Goal: Task Accomplishment & Management: Complete application form

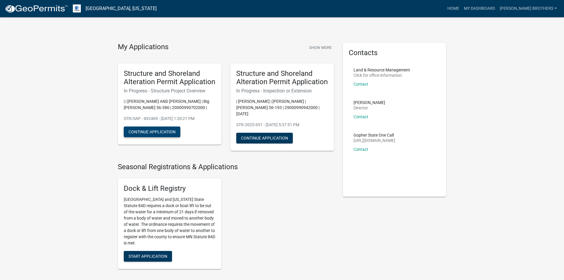
click at [136, 137] on button "Continue Application" at bounding box center [152, 131] width 57 height 11
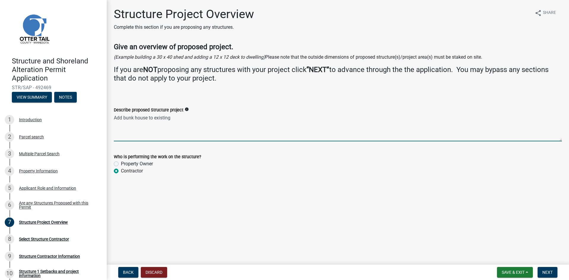
click at [177, 119] on textarea "Add bunk house to existing" at bounding box center [338, 127] width 448 height 28
type textarea "Add bunk are to existing building. Add covered porch to existing building"
click at [555, 272] on button "Next" at bounding box center [547, 272] width 20 height 11
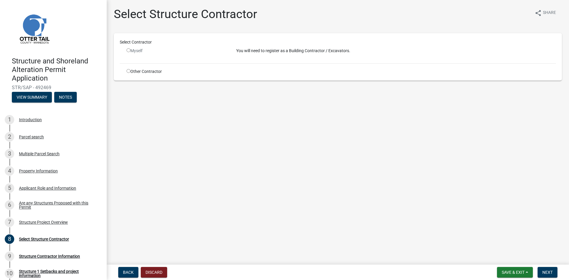
click at [128, 51] on input "radio" at bounding box center [128, 50] width 4 height 4
radio input "false"
click at [129, 72] on input "radio" at bounding box center [128, 71] width 4 height 4
radio input "true"
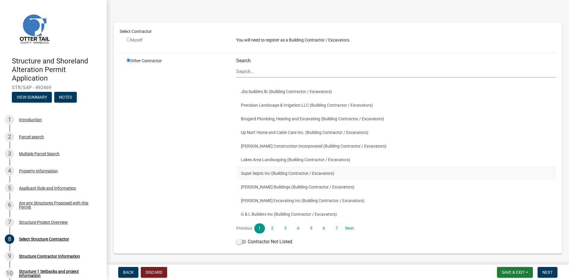
scroll to position [38, 0]
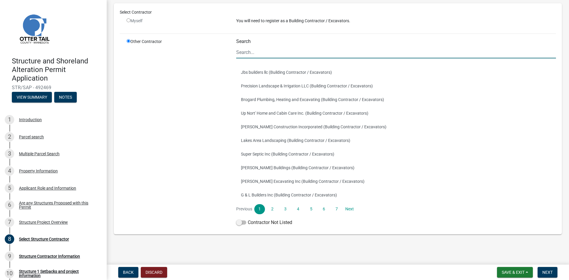
click at [250, 54] on input "Search" at bounding box center [396, 52] width 320 height 12
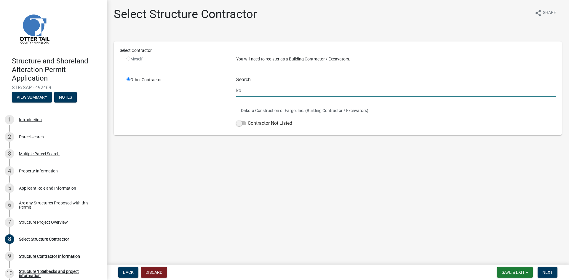
scroll to position [0, 0]
type input "ko"
click at [244, 123] on span at bounding box center [241, 123] width 10 height 4
click at [248, 120] on input "Contractor Not Listed" at bounding box center [248, 120] width 0 height 0
click at [549, 271] on span "Next" at bounding box center [547, 272] width 10 height 5
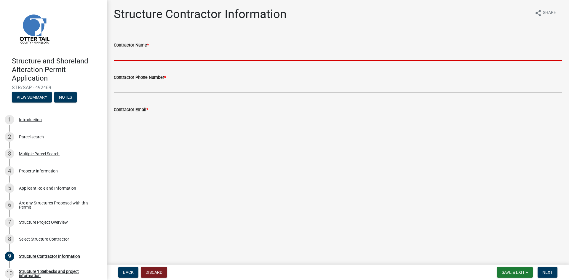
click at [172, 57] on input "Contractor Name *" at bounding box center [338, 55] width 448 height 12
type input "[PERSON_NAME] Brothers Homes Inc"
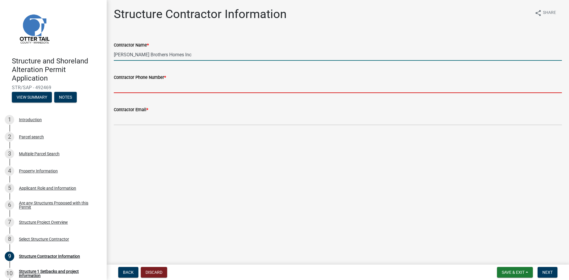
click at [138, 86] on input "Contractor Phone Number *" at bounding box center [338, 87] width 448 height 12
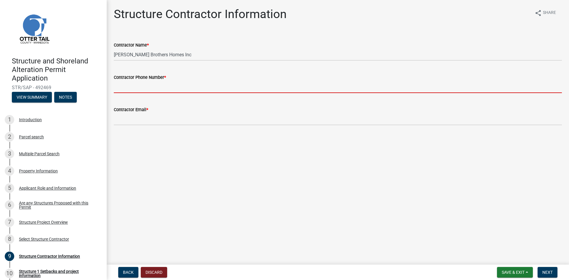
type input "7012352525"
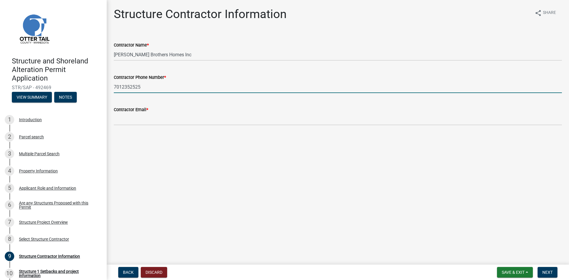
type input "[PERSON_NAME][EMAIL_ADDRESS][DOMAIN_NAME]"
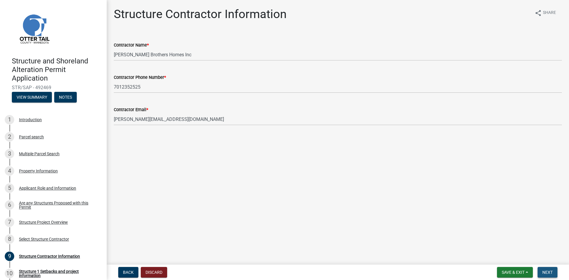
click at [550, 275] on span "Next" at bounding box center [547, 272] width 10 height 5
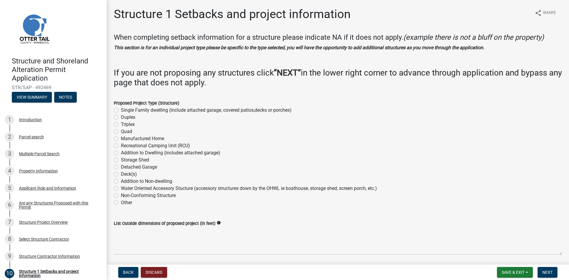
click at [121, 180] on label "Addition to Non-dwelling" at bounding box center [146, 181] width 51 height 7
click at [121, 180] on input "Addition to Non-dwelling" at bounding box center [123, 180] width 4 height 4
radio input "true"
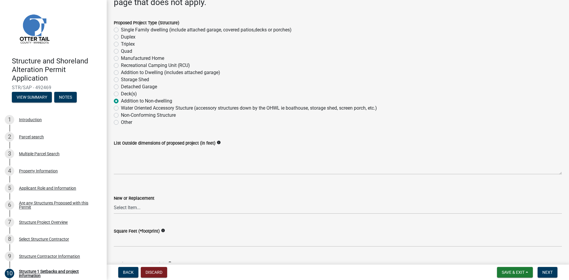
scroll to position [89, 0]
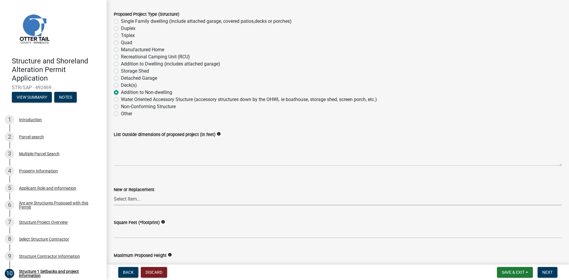
click at [133, 198] on select "Select Item... New Replacement" at bounding box center [338, 199] width 448 height 12
click at [114, 193] on select "Select Item... New Replacement" at bounding box center [338, 199] width 448 height 12
select select "c185e313-3403-4239-bd61-bb563c58a77a"
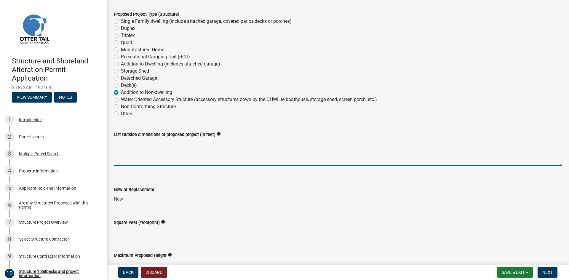
click at [124, 159] on textarea "List Outside dimensions of proposed project (in feet)" at bounding box center [338, 152] width 448 height 28
type textarea "32'6x33'"
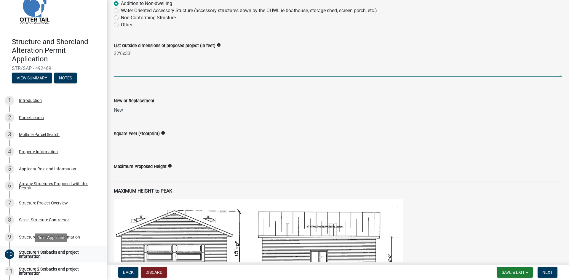
scroll to position [30, 0]
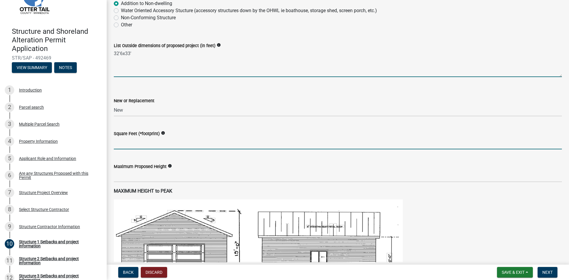
click at [131, 146] on input "text" at bounding box center [338, 143] width 448 height 12
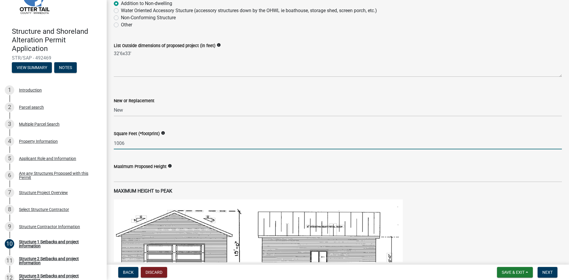
type input "1006"
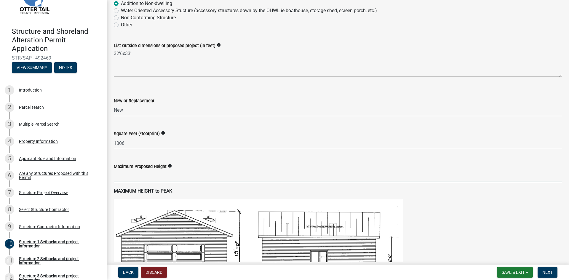
drag, startPoint x: 131, startPoint y: 179, endPoint x: 134, endPoint y: 178, distance: 3.0
click at [131, 179] on input "text" at bounding box center [338, 176] width 448 height 12
type input "19.5"
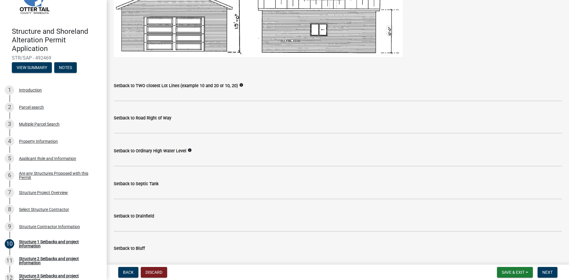
scroll to position [415, 0]
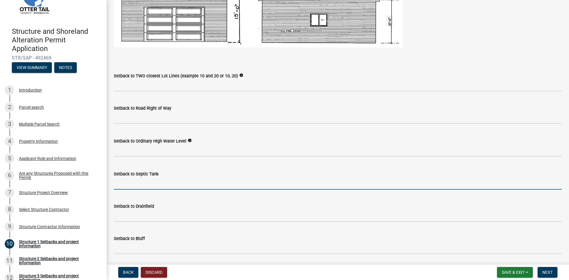
click at [159, 187] on input "Setback to Septic Tank" at bounding box center [338, 183] width 448 height 12
type input "10'"
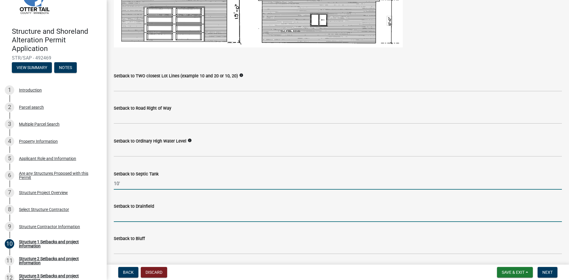
click at [153, 212] on input "Setback to Drainfield" at bounding box center [338, 216] width 448 height 12
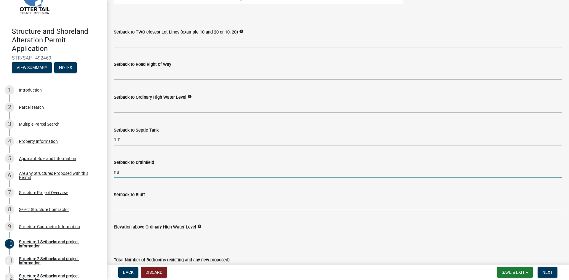
scroll to position [474, 0]
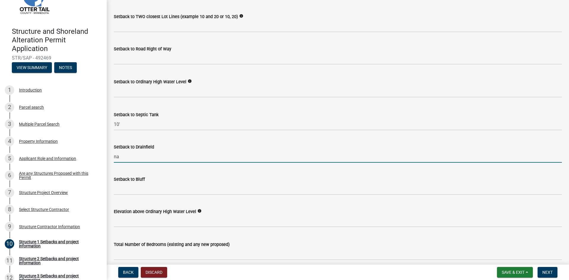
type input "na"
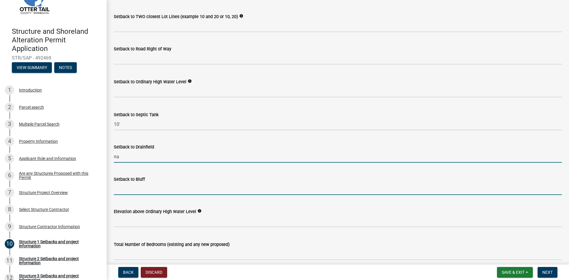
click at [122, 190] on input "Setback to Bluff" at bounding box center [338, 189] width 448 height 12
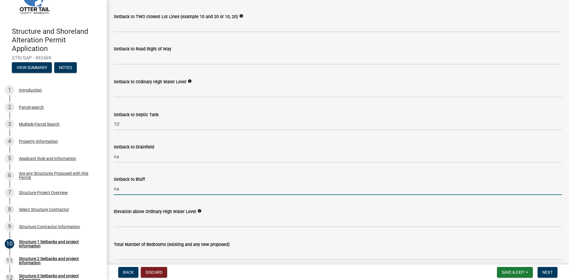
type input "na"
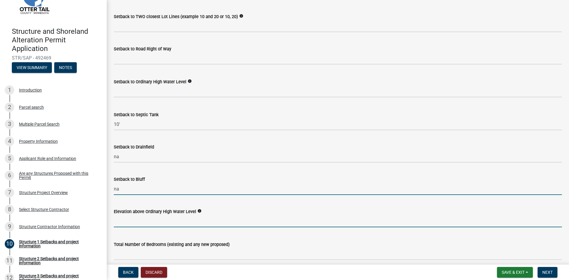
click at [122, 217] on input "text" at bounding box center [338, 221] width 448 height 12
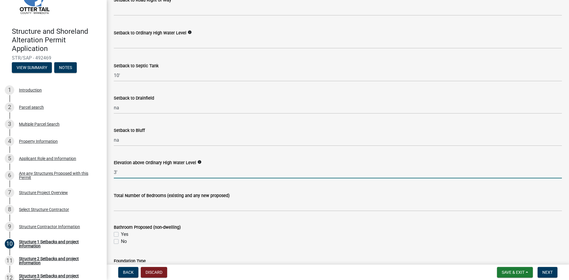
scroll to position [533, 0]
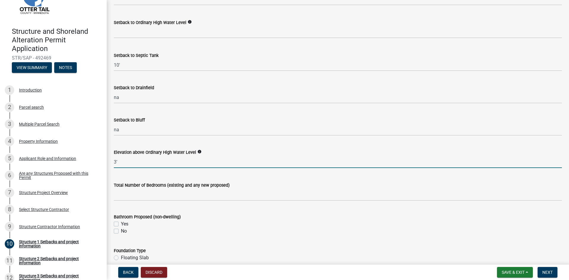
type input "3"
click at [121, 224] on label "Yes" at bounding box center [124, 223] width 7 height 7
click at [121, 224] on input "Yes" at bounding box center [123, 222] width 4 height 4
checkbox input "true"
checkbox input "false"
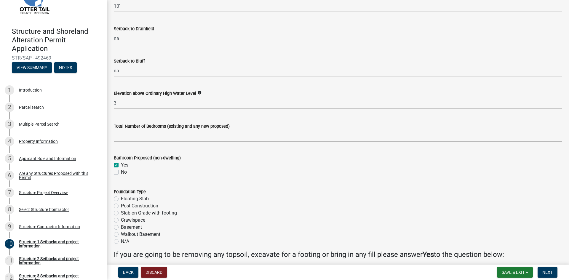
scroll to position [592, 0]
click at [121, 199] on label "Floating Slab" at bounding box center [135, 198] width 28 height 7
click at [121, 199] on input "Floating Slab" at bounding box center [123, 197] width 4 height 4
radio input "true"
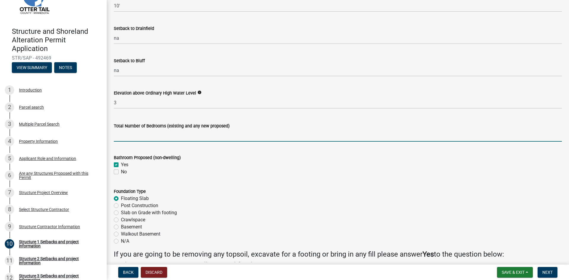
click at [136, 135] on input "text" at bounding box center [338, 135] width 448 height 12
type input "2"
click at [361, 179] on wm-data-entity-input "Bathroom Proposed (non-dwelling) Yes No" at bounding box center [338, 164] width 448 height 34
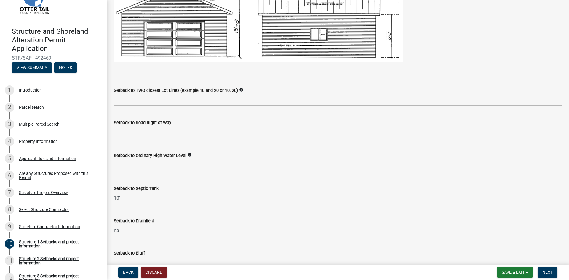
scroll to position [415, 0]
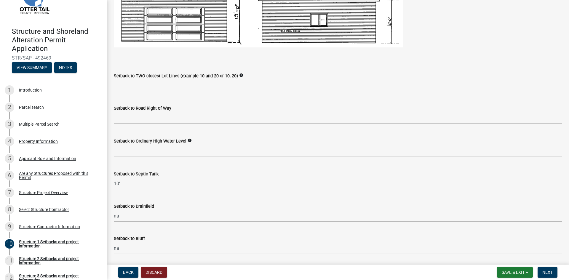
click at [307, 229] on div "Setback to Bluff na" at bounding box center [338, 241] width 448 height 28
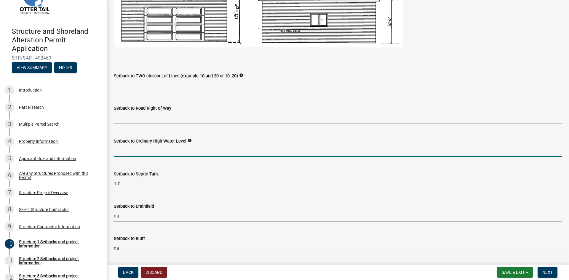
click at [118, 154] on input "text" at bounding box center [338, 151] width 448 height 12
type input "163"
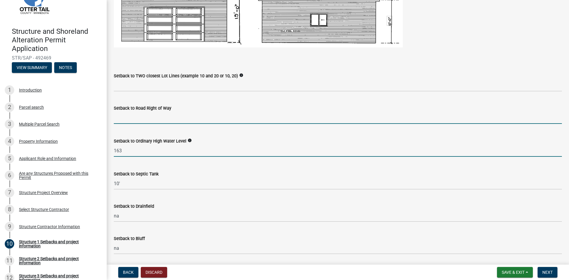
click at [128, 123] on input "text" at bounding box center [338, 118] width 448 height 12
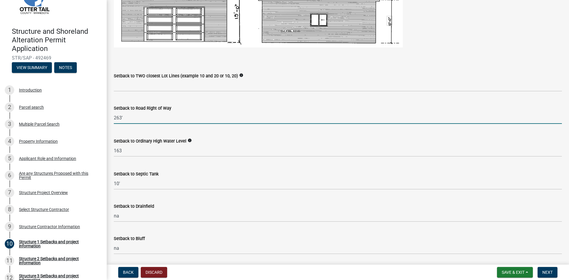
type input "263"
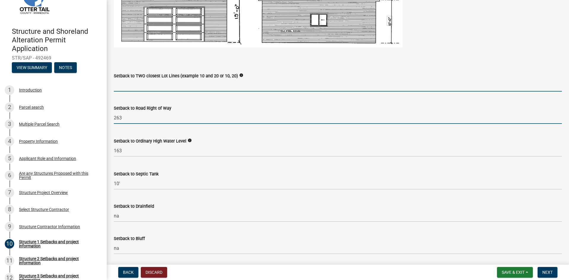
click at [129, 88] on input "Setback to TWO closest Lot Lines (example 10 and 20 or 10, 20)" at bounding box center [338, 85] width 448 height 12
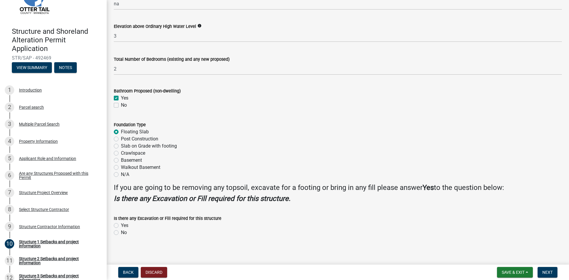
scroll to position [661, 0]
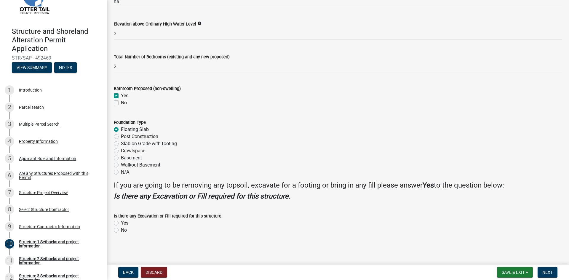
type input "157,163"
click at [121, 224] on label "Yes" at bounding box center [124, 222] width 7 height 7
click at [121, 223] on input "Yes" at bounding box center [123, 221] width 4 height 4
radio input "true"
click at [550, 270] on span "Next" at bounding box center [547, 272] width 10 height 5
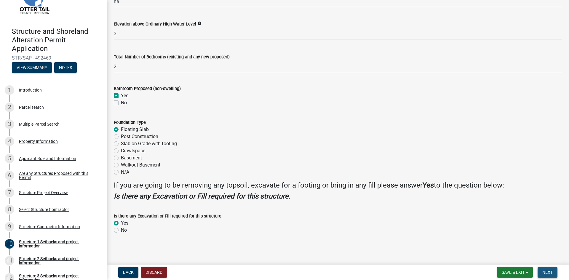
scroll to position [0, 0]
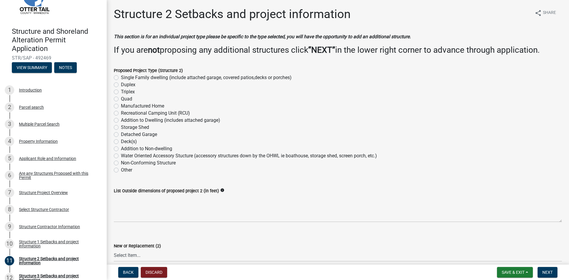
click at [121, 150] on label "Addition to Non-dwelling" at bounding box center [146, 148] width 51 height 7
click at [121, 149] on input "Addition to Non-dwelling" at bounding box center [123, 147] width 4 height 4
radio input "true"
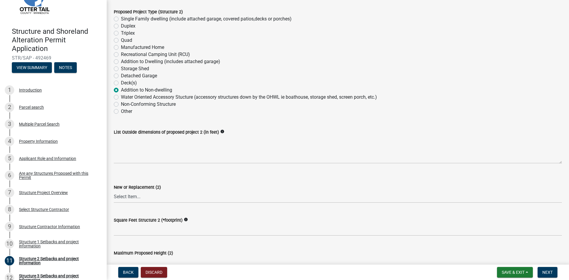
scroll to position [59, 0]
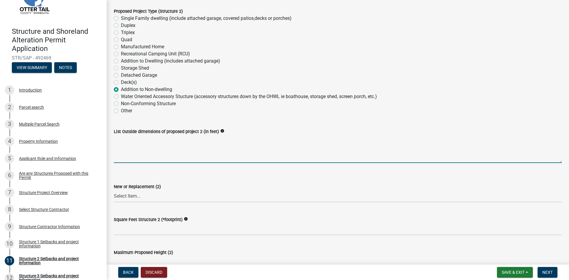
click at [121, 147] on textarea "List Outside dimensions of proposed project 2 (in feet)" at bounding box center [338, 149] width 448 height 28
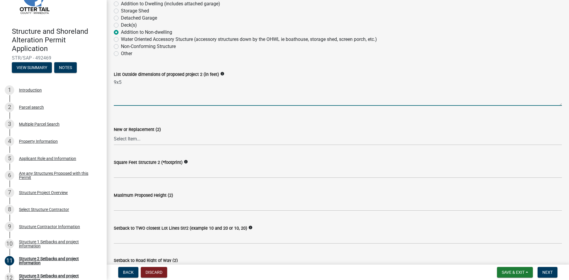
scroll to position [118, 0]
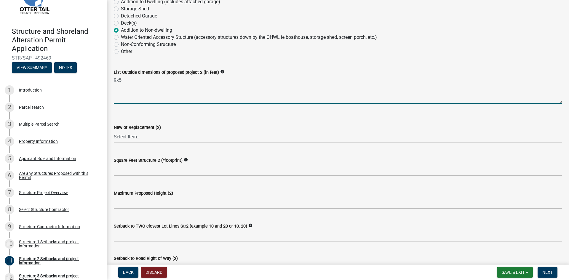
type textarea "9x5"
click at [118, 136] on select "Select Item... New Replacement" at bounding box center [338, 137] width 448 height 12
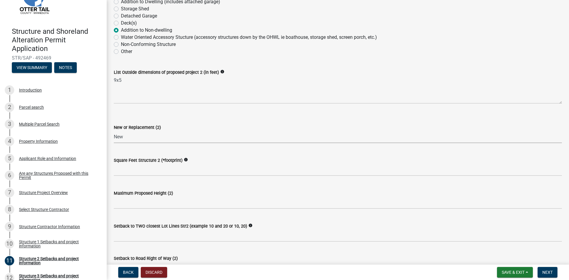
click at [114, 131] on select "Select Item... New Replacement" at bounding box center [338, 137] width 448 height 12
select select "c185e313-3403-4239-bd61-bb563c58a77a"
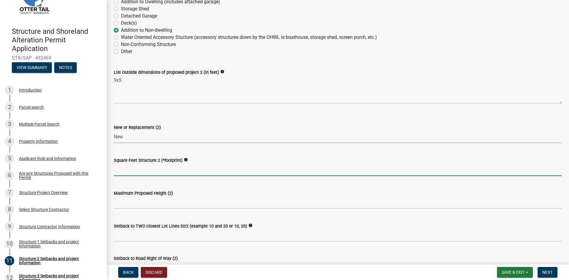
click at [123, 166] on input "text" at bounding box center [338, 170] width 448 height 12
type input "45"
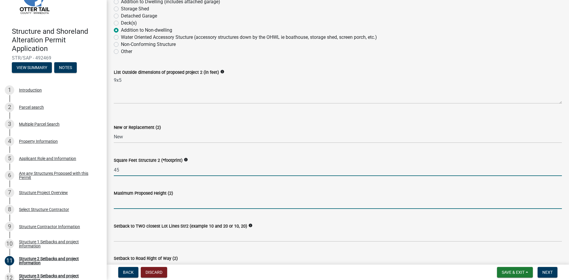
click at [154, 201] on input "text" at bounding box center [338, 203] width 448 height 12
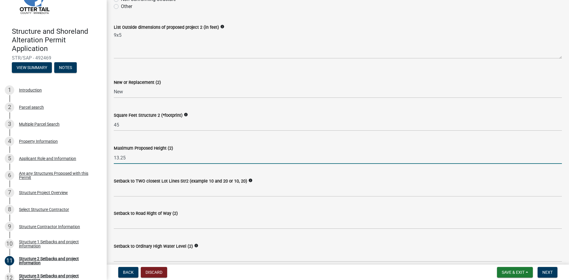
scroll to position [178, 0]
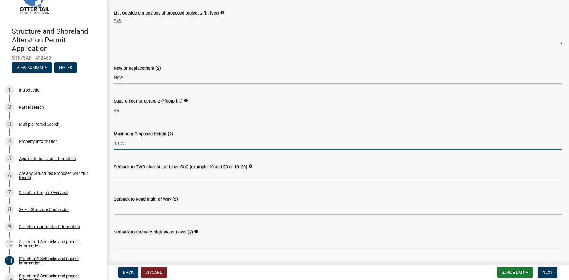
type input "13.25"
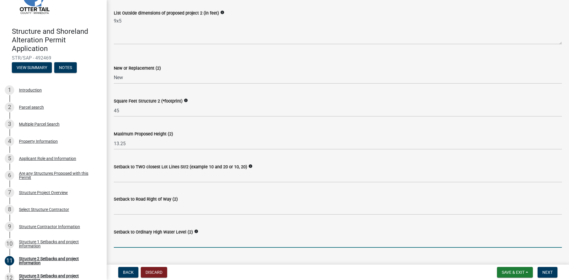
click at [133, 241] on input "text" at bounding box center [338, 241] width 448 height 12
type input "161"
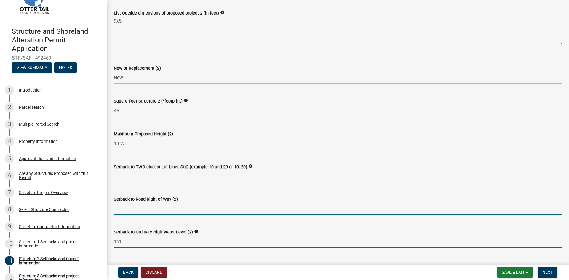
click at [119, 209] on input "text" at bounding box center [338, 209] width 448 height 12
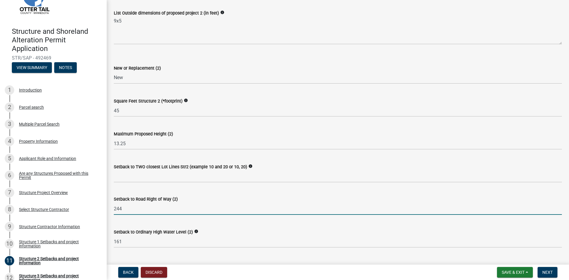
type input "244"
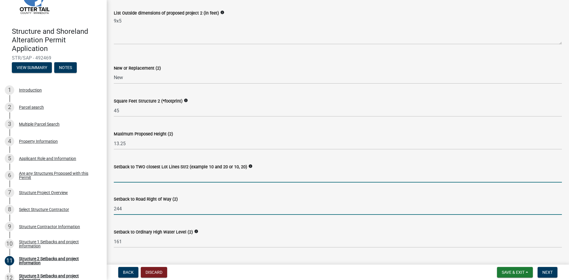
click at [137, 180] on input "Setback to TWO closest Lot Lines Str2 (example 10 and 20 or 10, 20)" at bounding box center [338, 176] width 448 height 12
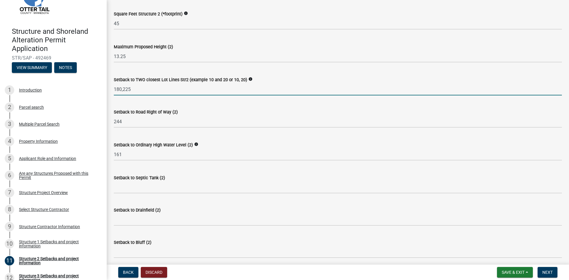
scroll to position [267, 0]
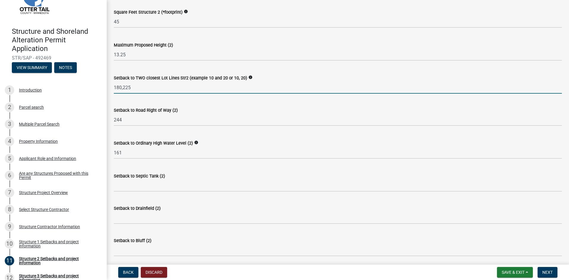
type input "180,225"
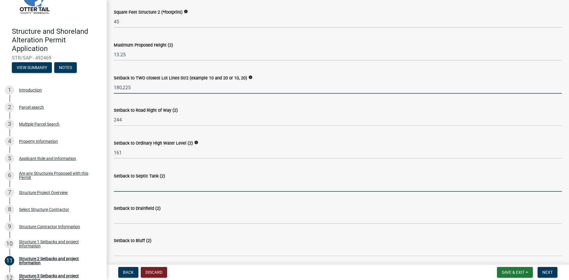
click at [199, 184] on input "Setback to Septic Tank (2)" at bounding box center [338, 186] width 448 height 12
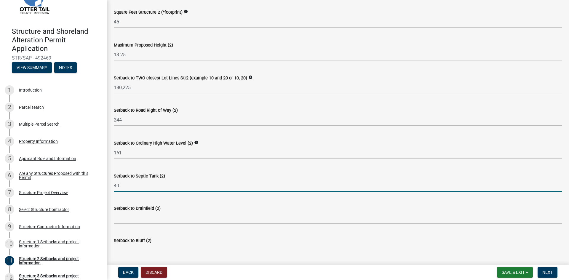
type input "40"
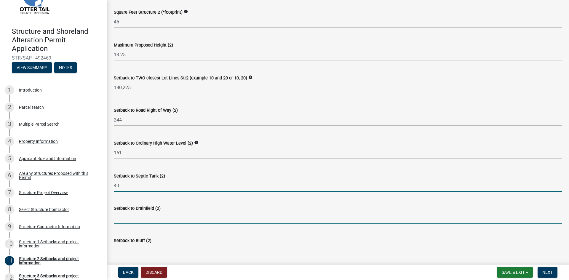
click at [128, 218] on input "Setback to Drainfield (2)" at bounding box center [338, 218] width 448 height 12
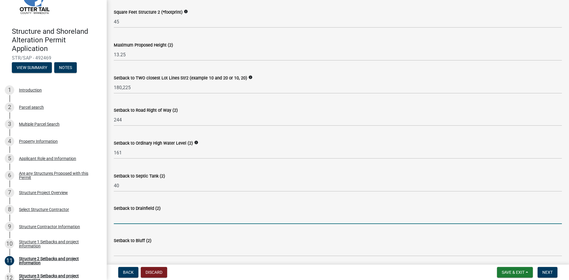
type input "na"
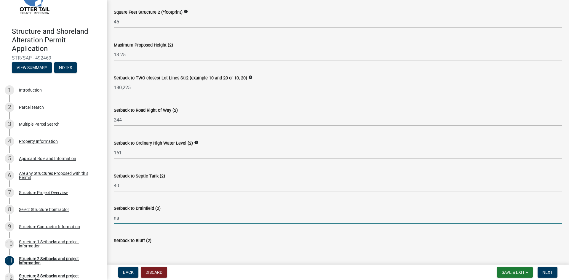
click at [135, 251] on input "Setback to Bluff (2)" at bounding box center [338, 250] width 448 height 12
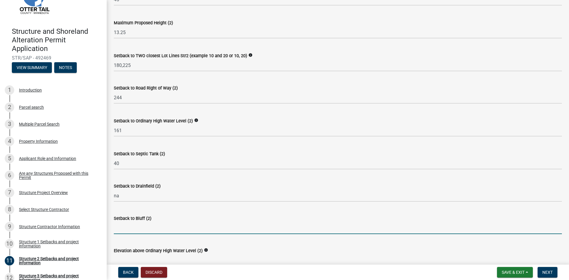
scroll to position [326, 0]
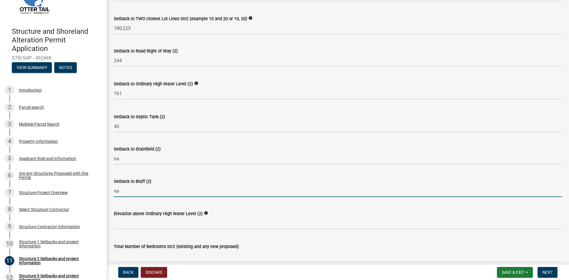
type input "na"
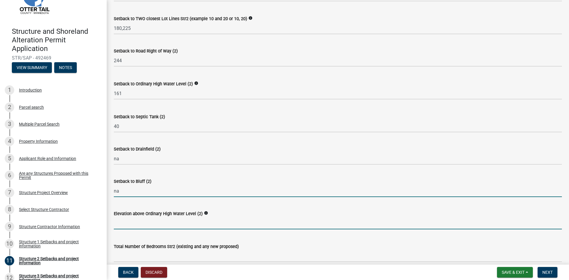
click at [125, 221] on input "text" at bounding box center [338, 223] width 448 height 12
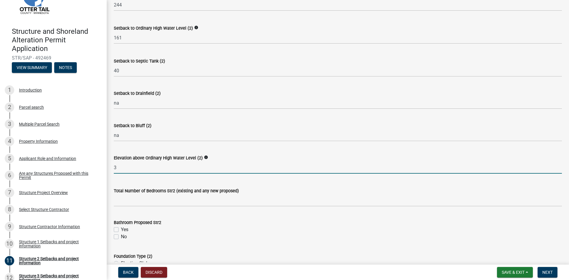
scroll to position [385, 0]
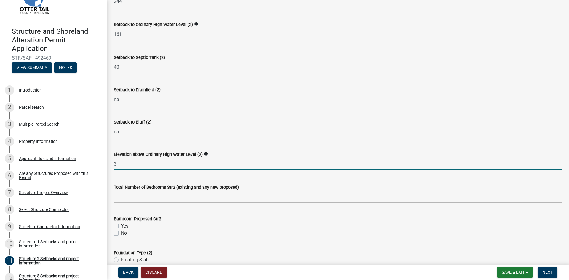
type input "3"
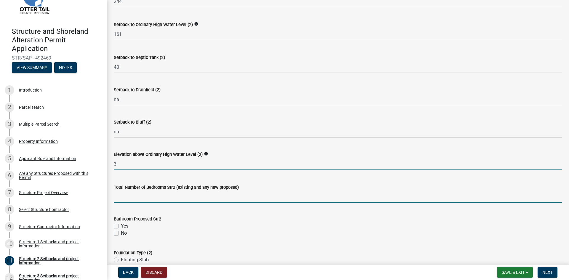
click at [178, 195] on input "text" at bounding box center [338, 197] width 448 height 12
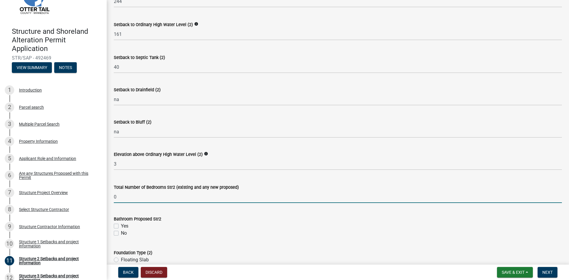
type input "0"
click at [121, 235] on label "No" at bounding box center [124, 233] width 6 height 7
click at [121, 233] on input "No" at bounding box center [123, 232] width 4 height 4
checkbox input "true"
checkbox input "false"
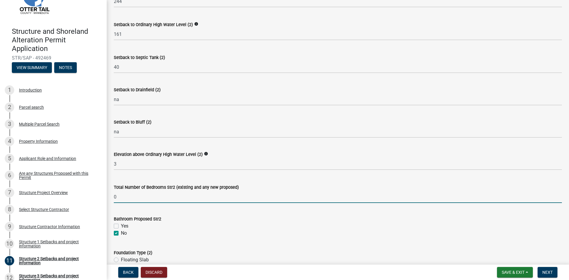
checkbox input "true"
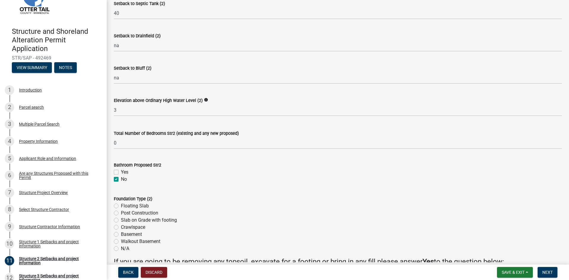
scroll to position [444, 0]
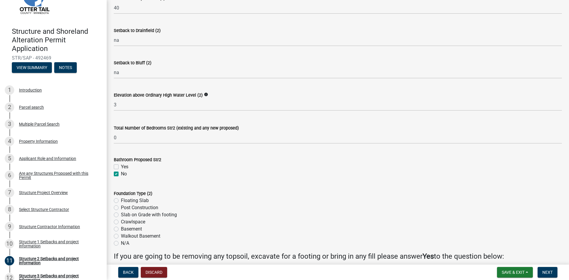
click at [121, 200] on label "Floating Slab" at bounding box center [135, 200] width 28 height 7
click at [121, 200] on input "Floating Slab" at bounding box center [123, 199] width 4 height 4
radio input "true"
click at [121, 208] on label "Post Construction" at bounding box center [139, 207] width 37 height 7
click at [121, 208] on input "Post Construction" at bounding box center [123, 206] width 4 height 4
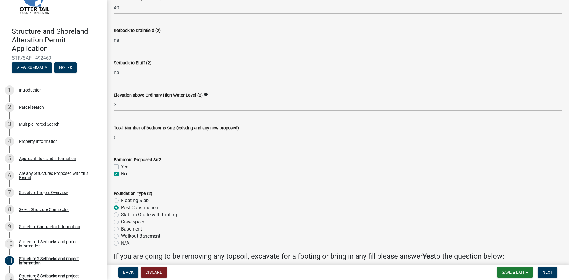
radio input "true"
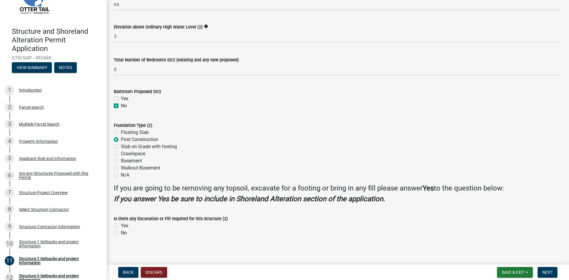
scroll to position [515, 0]
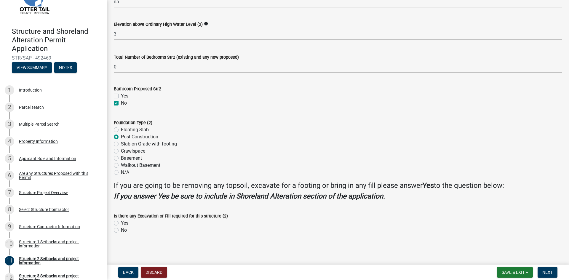
click at [121, 222] on label "Yes" at bounding box center [124, 222] width 7 height 7
click at [121, 222] on input "Yes" at bounding box center [123, 221] width 4 height 4
radio input "true"
click at [552, 273] on span "Next" at bounding box center [547, 272] width 10 height 5
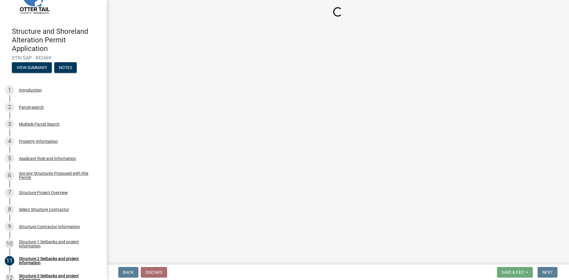
scroll to position [0, 0]
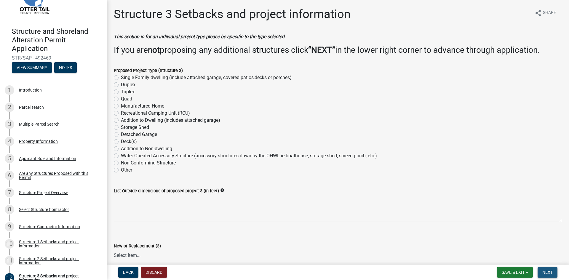
click at [552, 273] on span "Next" at bounding box center [547, 272] width 10 height 5
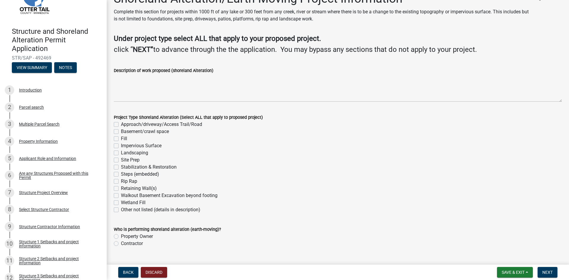
scroll to position [29, 0]
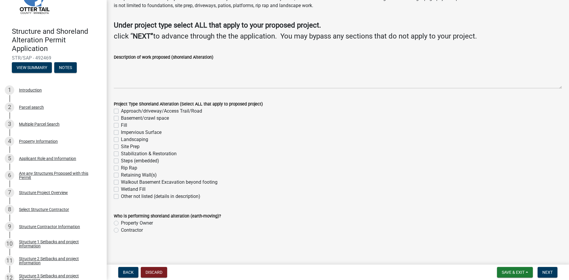
drag, startPoint x: 116, startPoint y: 124, endPoint x: 131, endPoint y: 126, distance: 15.8
click at [121, 124] on label "Fill" at bounding box center [124, 125] width 6 height 7
click at [121, 124] on input "Fill" at bounding box center [123, 124] width 4 height 4
checkbox input "true"
checkbox input "false"
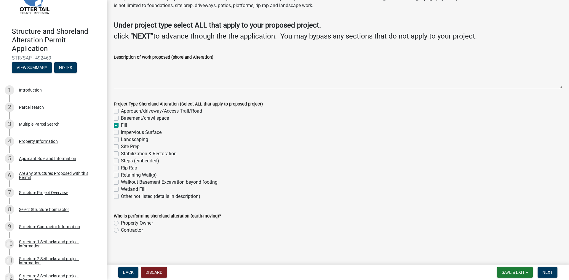
checkbox input "false"
checkbox input "true"
checkbox input "false"
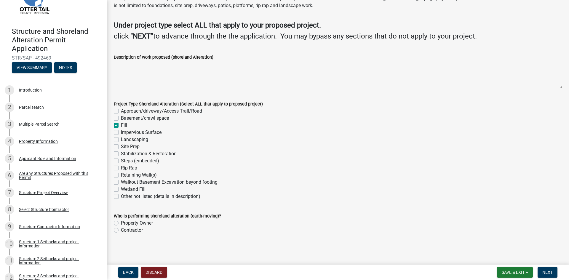
checkbox input "false"
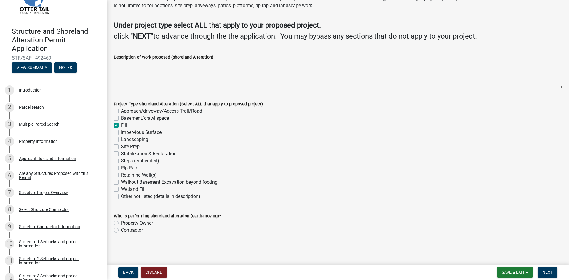
checkbox input "false"
click at [121, 232] on label "Contractor" at bounding box center [132, 230] width 22 height 7
click at [121, 230] on input "Contractor" at bounding box center [123, 229] width 4 height 4
radio input "true"
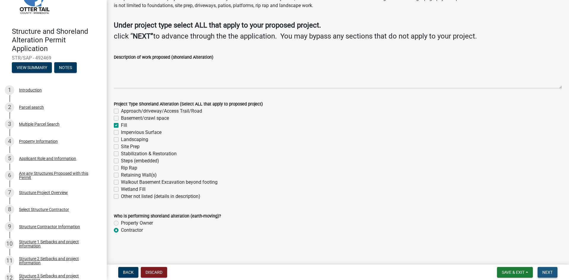
click at [555, 273] on button "Next" at bounding box center [547, 272] width 20 height 11
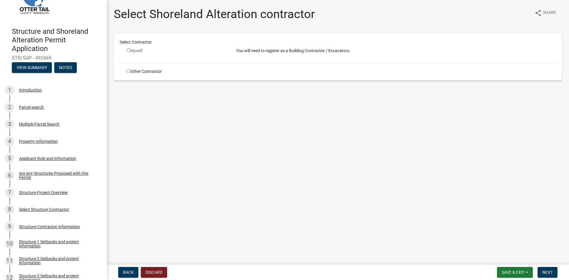
click at [131, 71] on div "Other Contractor" at bounding box center [177, 71] width 110 height 6
click at [127, 71] on input "radio" at bounding box center [128, 71] width 4 height 4
radio input "true"
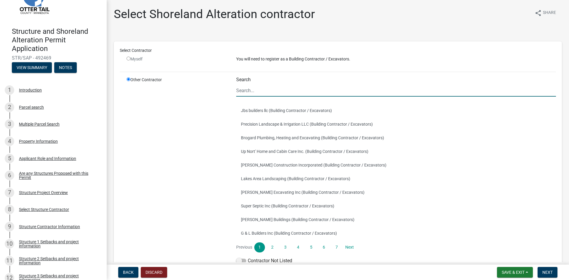
click at [263, 90] on input "Search" at bounding box center [396, 90] width 320 height 12
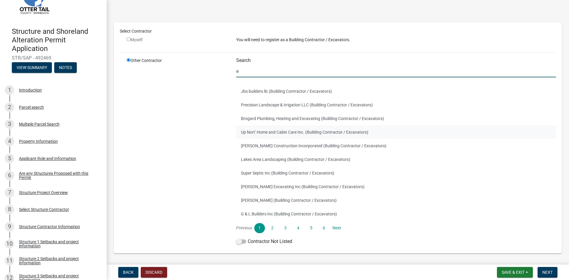
scroll to position [30, 0]
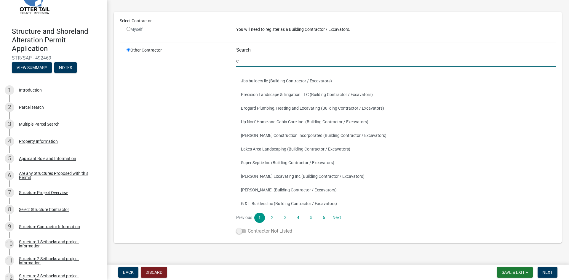
type input "e"
click at [244, 233] on span at bounding box center [241, 231] width 10 height 4
click at [248, 227] on input "Contractor Not Listed" at bounding box center [248, 227] width 0 height 0
click at [558, 275] on form "Save & Exit Save Save & Exit Next" at bounding box center [526, 272] width 65 height 11
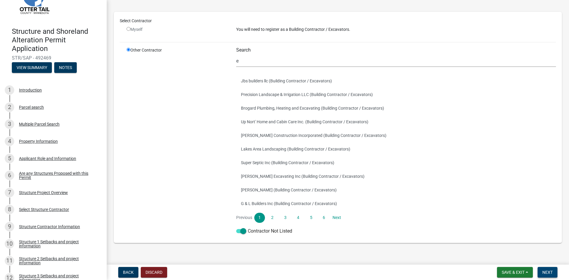
click at [553, 275] on button "Next" at bounding box center [547, 272] width 20 height 11
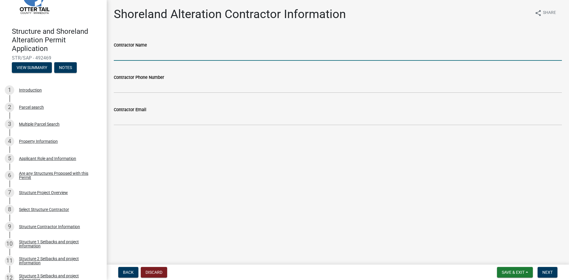
click at [158, 57] on input "Contractor Name" at bounding box center [338, 55] width 448 height 12
type input "[PERSON_NAME] Construction"
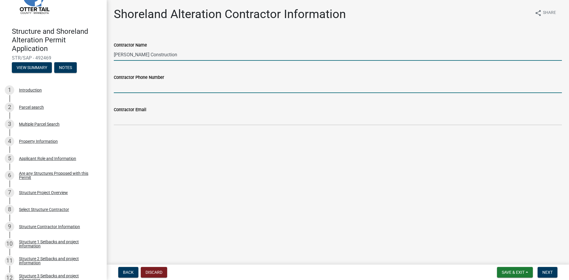
click at [128, 87] on input "Contractor Phone Number" at bounding box center [338, 87] width 448 height 12
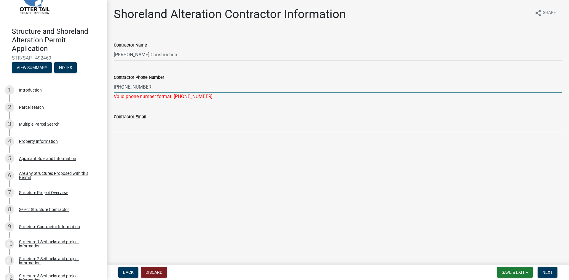
type input "[PHONE_NUMBER]"
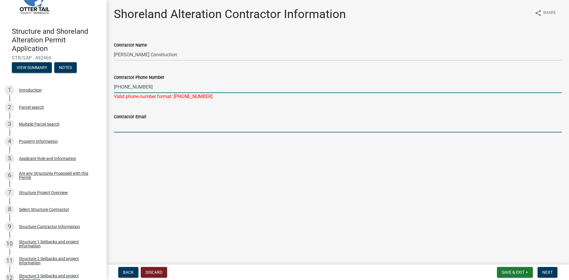
click at [126, 124] on input "Contractor Email" at bounding box center [338, 126] width 448 height 12
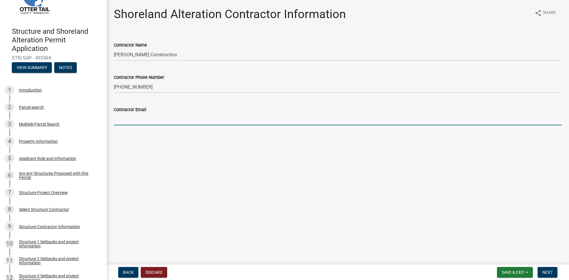
paste input "[PERSON_NAME] CONSTRUCTION INC <[EMAIL_ADDRESS][DOMAIN_NAME]>"
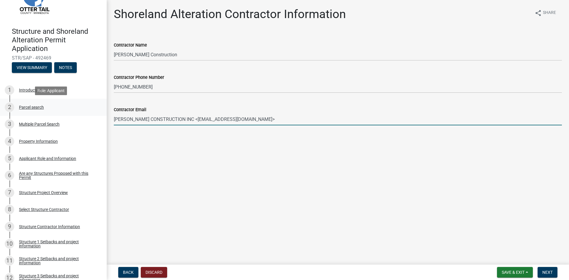
drag, startPoint x: 174, startPoint y: 119, endPoint x: 95, endPoint y: 114, distance: 79.3
click at [95, 114] on div "Structure and Shoreland Alteration Permit Application STR/SAP - 492469 View Sum…" at bounding box center [284, 140] width 569 height 280
type input "[EMAIL_ADDRESS][DOMAIN_NAME]"
click at [551, 273] on span "Next" at bounding box center [547, 272] width 10 height 5
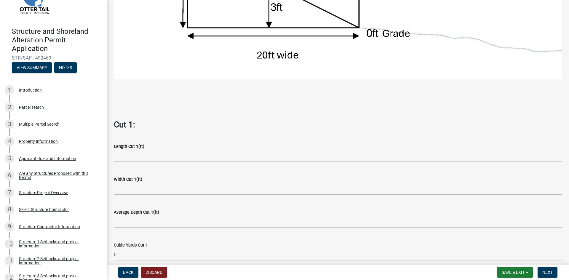
scroll to position [267, 0]
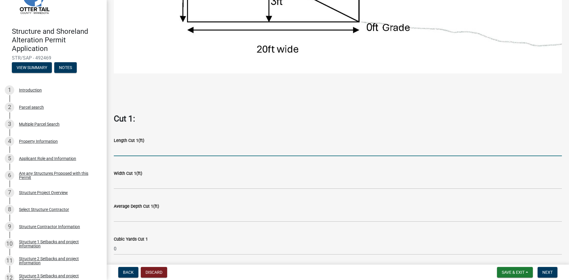
click at [120, 149] on input "text" at bounding box center [338, 150] width 448 height 12
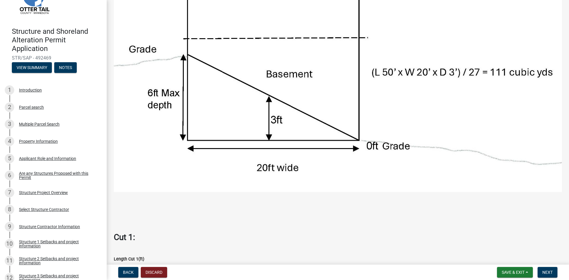
scroll to position [296, 0]
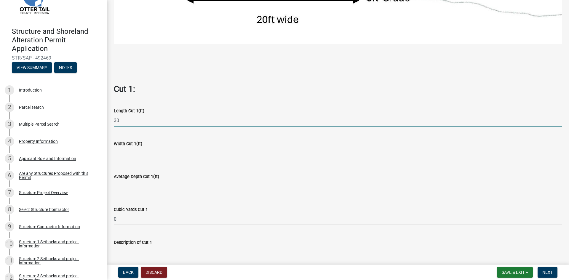
type input "30"
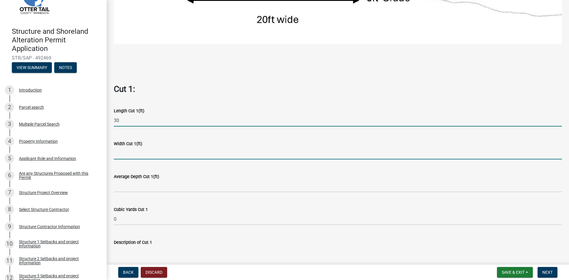
click at [118, 152] on input "text" at bounding box center [338, 153] width 448 height 12
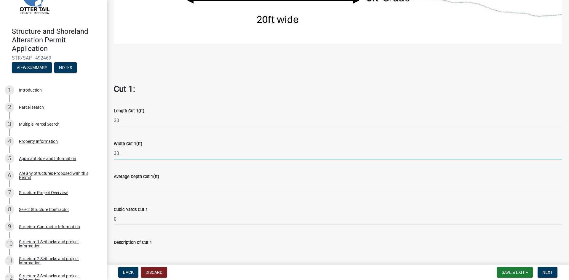
type input "30"
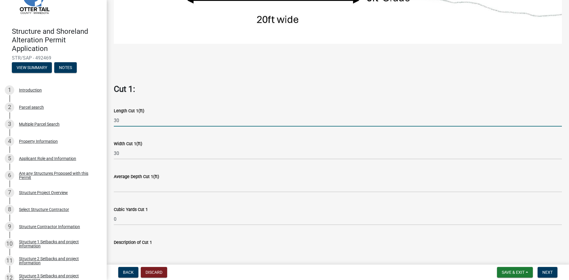
drag, startPoint x: 117, startPoint y: 116, endPoint x: 121, endPoint y: 116, distance: 4.1
click at [121, 116] on input "30" at bounding box center [338, 120] width 448 height 12
type input "35"
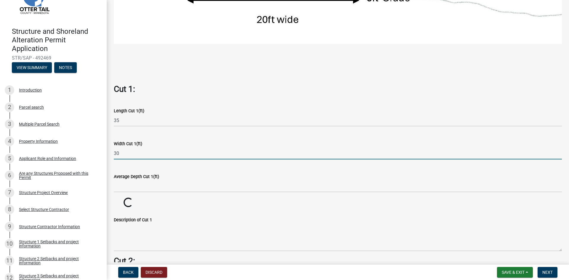
drag, startPoint x: 116, startPoint y: 150, endPoint x: 124, endPoint y: 150, distance: 7.4
click at [124, 150] on input "30" at bounding box center [338, 153] width 448 height 12
type input "35"
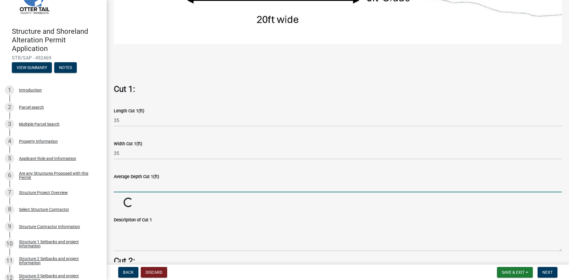
click at [126, 185] on input "text" at bounding box center [338, 186] width 448 height 12
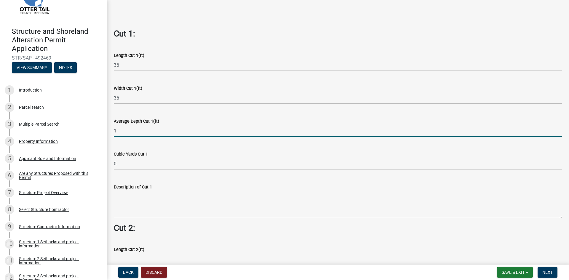
scroll to position [355, 0]
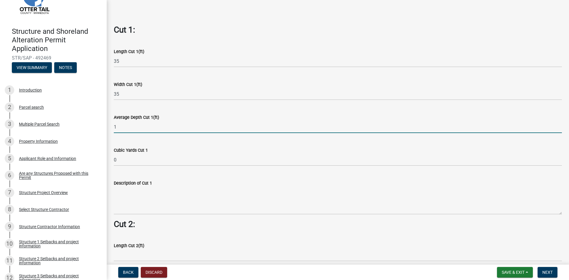
type input "1"
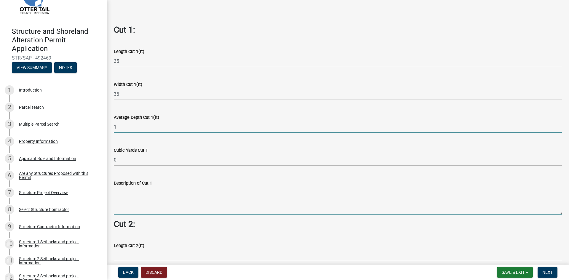
click at [145, 199] on wm-data-entity-input-list "Cut = Length x Width x Average Depth. Cut 1: Length Cut 1(ft) 35 Width Cut 1(ft…" at bounding box center [338, 163] width 448 height 952
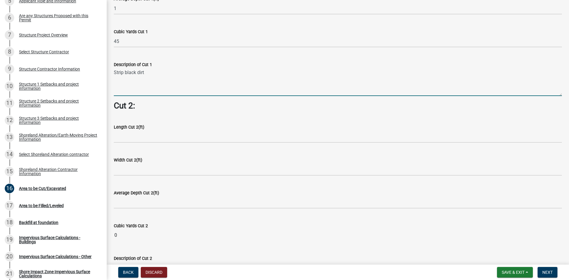
scroll to position [189, 0]
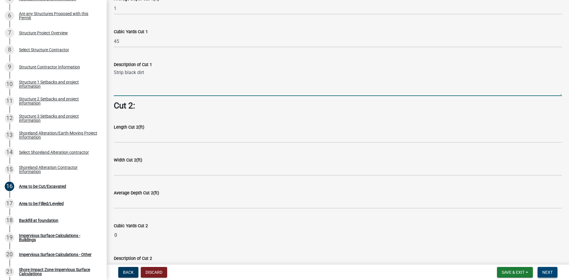
type textarea "Strip black dirt"
click at [552, 273] on span "Next" at bounding box center [547, 272] width 10 height 5
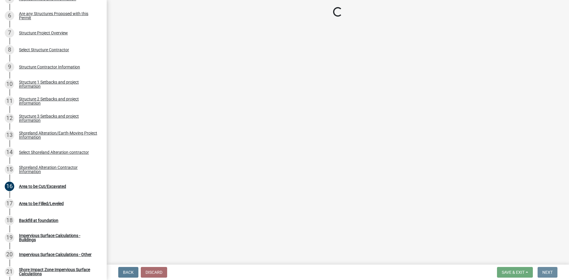
scroll to position [0, 0]
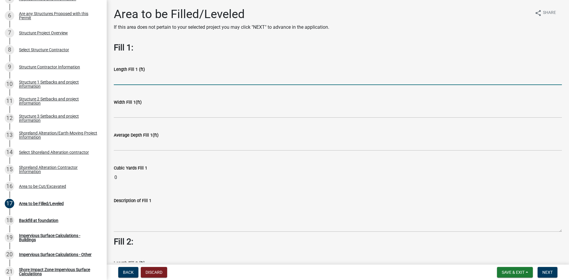
click at [128, 81] on input "text" at bounding box center [338, 79] width 448 height 12
type input "35"
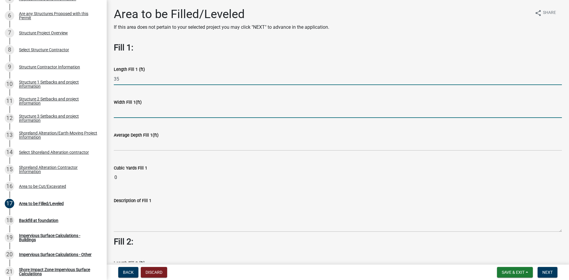
click at [127, 112] on input "text" at bounding box center [338, 112] width 448 height 12
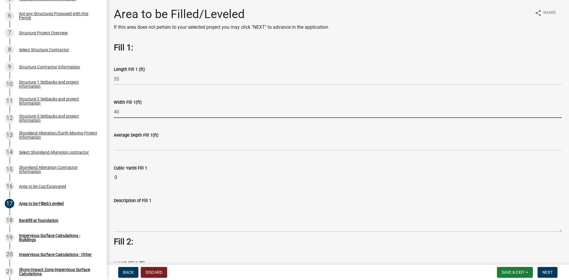
type input "40"
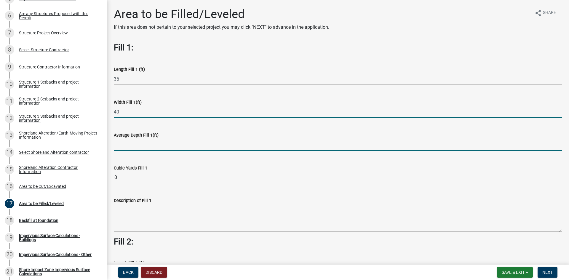
click at [119, 150] on input "text" at bounding box center [338, 145] width 448 height 12
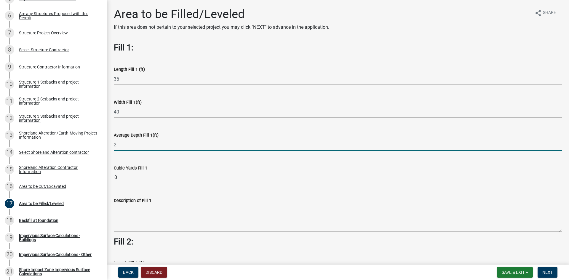
type input "2"
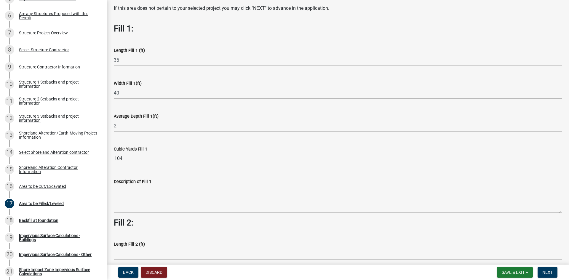
scroll to position [30, 0]
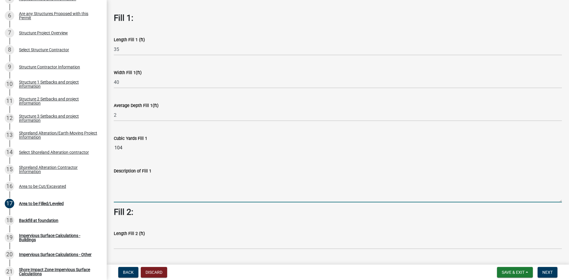
click at [133, 184] on textarea "Description of Fill 1" at bounding box center [338, 188] width 448 height 28
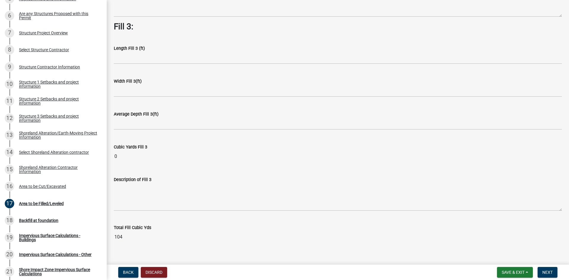
scroll to position [418, 0]
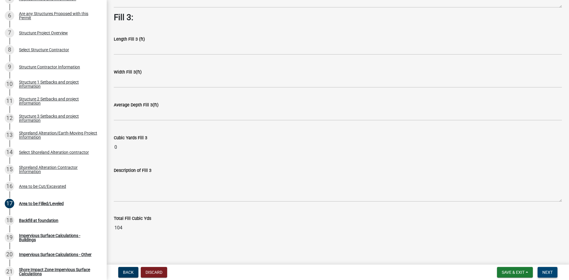
type textarea "compacted fill for floating slab"
click at [552, 271] on span "Next" at bounding box center [547, 272] width 10 height 5
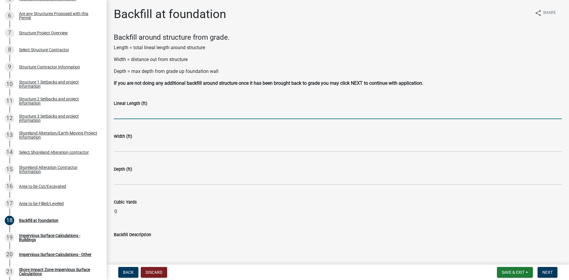
click at [211, 110] on input "text" at bounding box center [338, 113] width 448 height 12
type input "105"
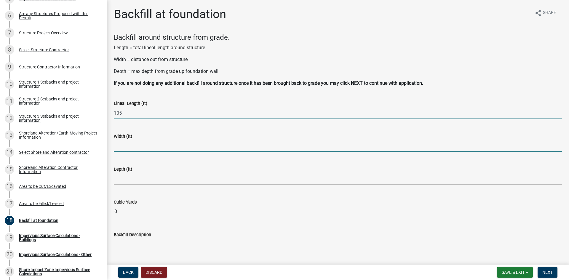
click at [134, 149] on input "text" at bounding box center [338, 146] width 448 height 12
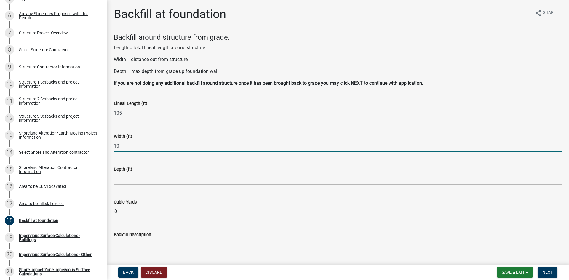
type input "10"
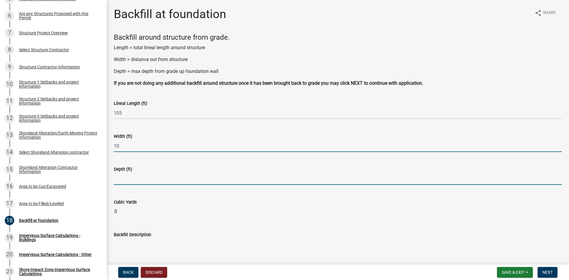
click at [202, 180] on input "text" at bounding box center [338, 179] width 448 height 12
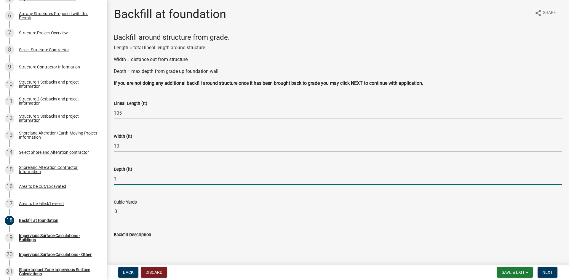
type input "1"
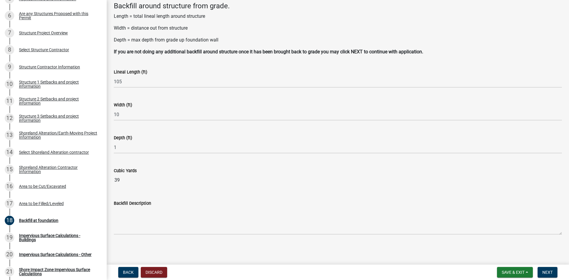
scroll to position [32, 0]
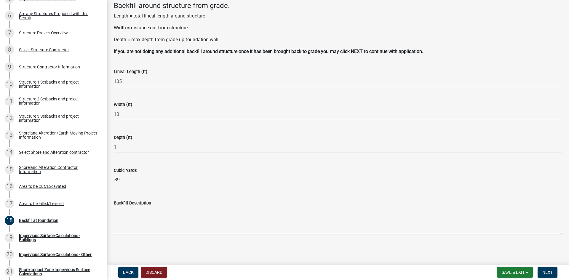
click at [158, 222] on textarea "Backfill Description" at bounding box center [338, 220] width 448 height 28
type textarea "Backfill grade around addition"
click at [549, 273] on span "Next" at bounding box center [547, 272] width 10 height 5
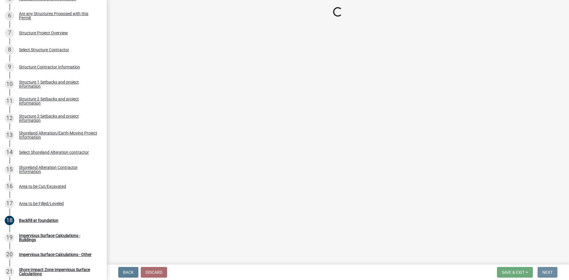
scroll to position [0, 0]
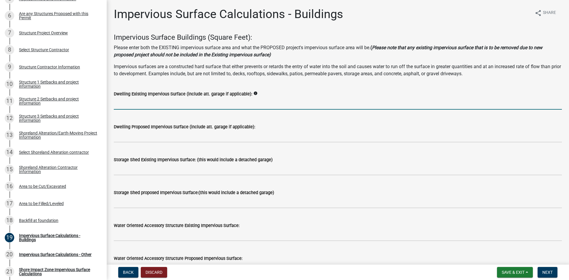
click at [127, 100] on input "text" at bounding box center [338, 103] width 448 height 12
type input "1426"
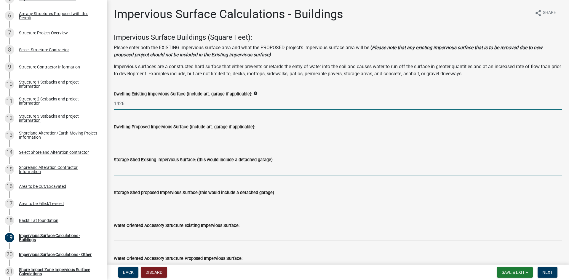
click at [132, 169] on input "text" at bounding box center [338, 169] width 448 height 12
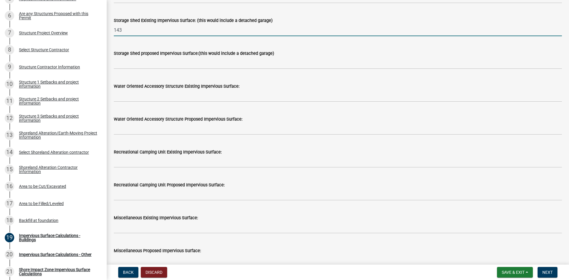
scroll to position [148, 0]
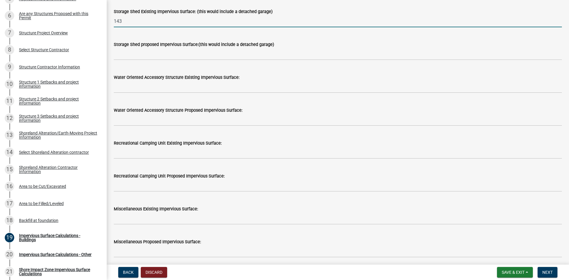
drag, startPoint x: 122, startPoint y: 22, endPoint x: 109, endPoint y: 21, distance: 12.4
click at [109, 21] on div "Storage Shed Existing Impervious Surface: (this would include a detached garage…" at bounding box center [337, 14] width 457 height 28
type input "920"
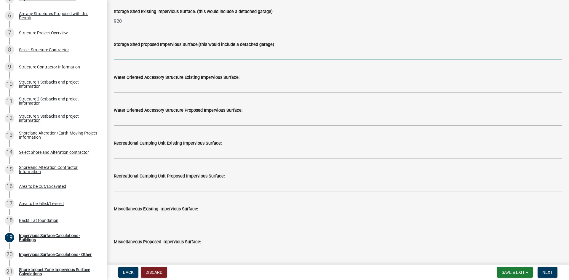
click at [123, 57] on input "text" at bounding box center [338, 54] width 448 height 12
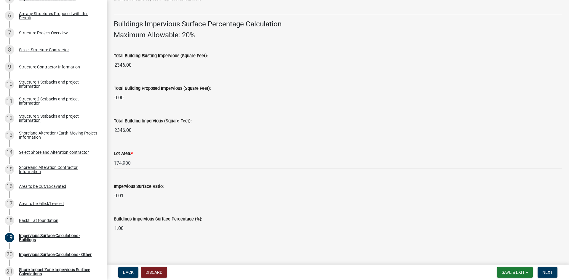
scroll to position [392, 0]
type input "1051"
click at [550, 270] on span "Next" at bounding box center [547, 272] width 10 height 5
click at [551, 271] on span "Next" at bounding box center [547, 272] width 10 height 5
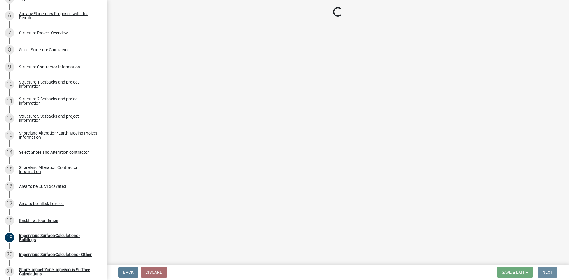
scroll to position [0, 0]
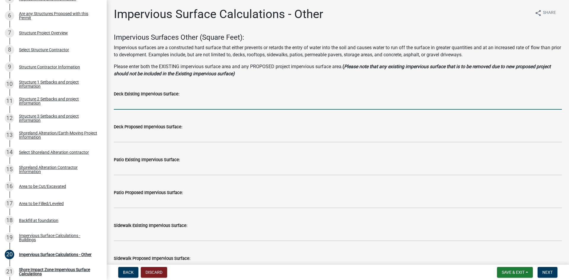
click at [119, 103] on input "text" at bounding box center [338, 103] width 448 height 12
type input "742"
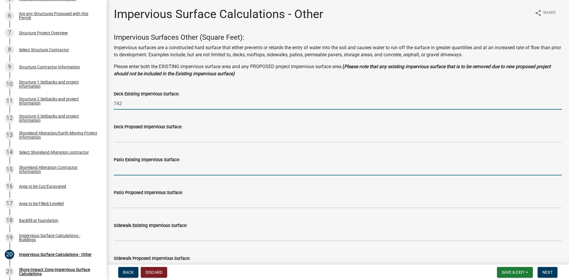
click at [121, 172] on input "text" at bounding box center [338, 169] width 448 height 12
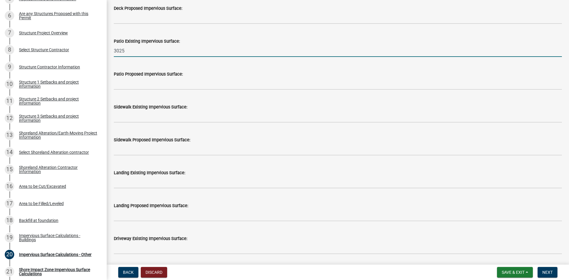
scroll to position [148, 0]
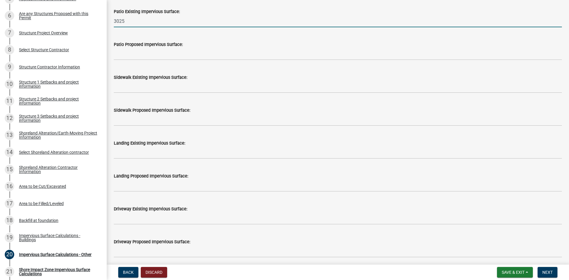
type input "3025"
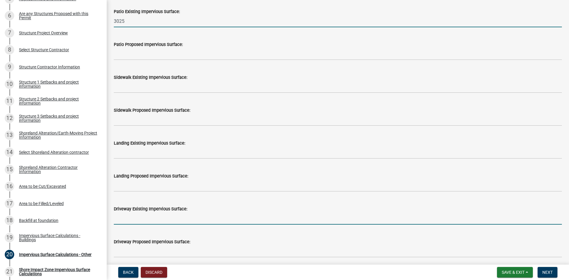
click at [153, 219] on input "text" at bounding box center [338, 218] width 448 height 12
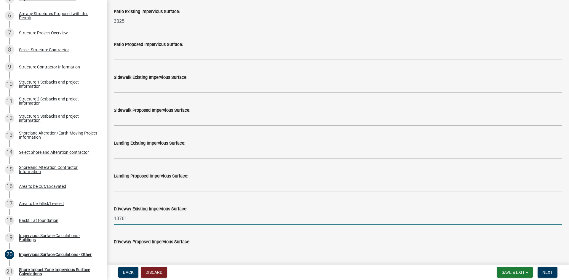
type input "13761"
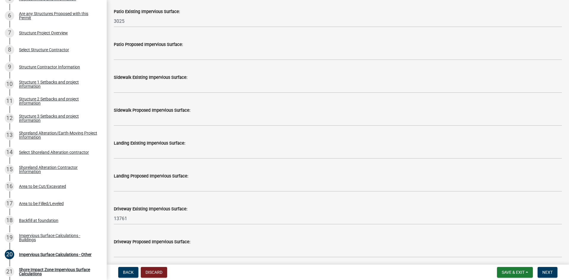
click at [191, 169] on div "Landing Proposed Impervious Surface:" at bounding box center [338, 178] width 448 height 28
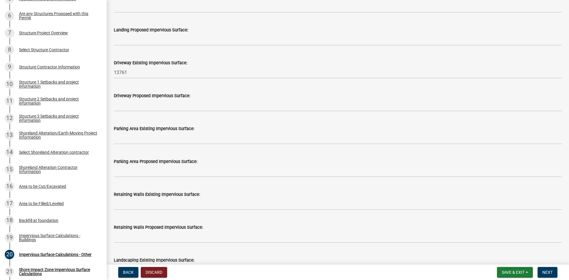
scroll to position [296, 0]
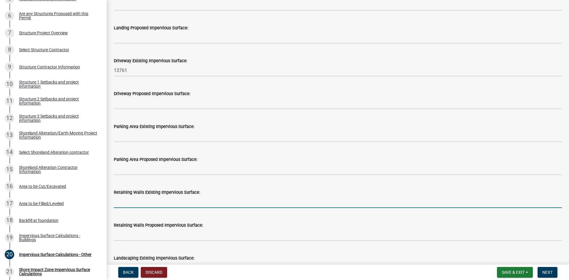
click at [134, 202] on input "text" at bounding box center [338, 202] width 448 height 12
type input "643"
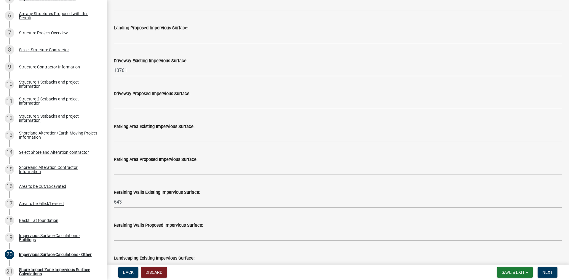
click at [145, 192] on label "Retaining Walls Existing Impervious Surface:" at bounding box center [157, 192] width 86 height 4
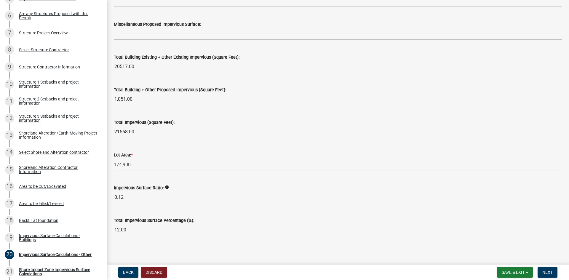
scroll to position [631, 0]
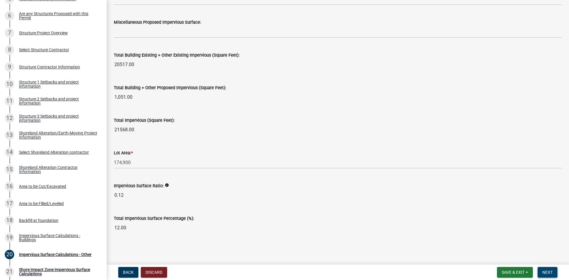
click at [549, 273] on span "Next" at bounding box center [547, 272] width 10 height 5
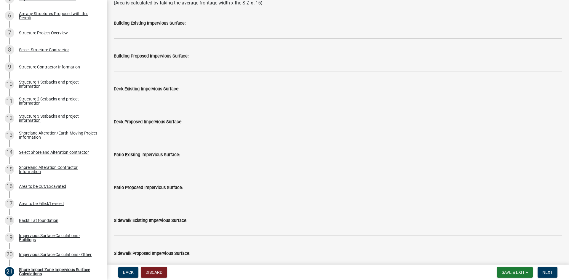
scroll to position [146, 0]
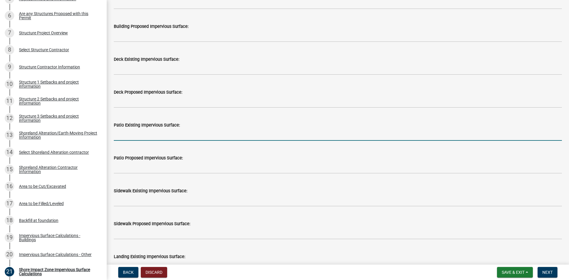
click at [128, 137] on input "text" at bounding box center [338, 135] width 448 height 12
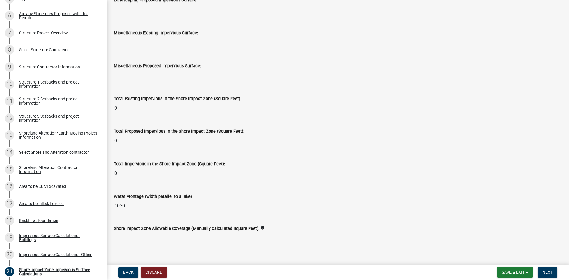
scroll to position [709, 0]
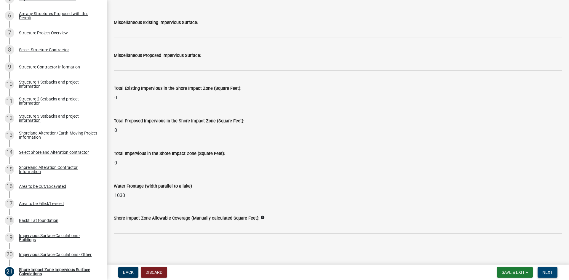
type input "504"
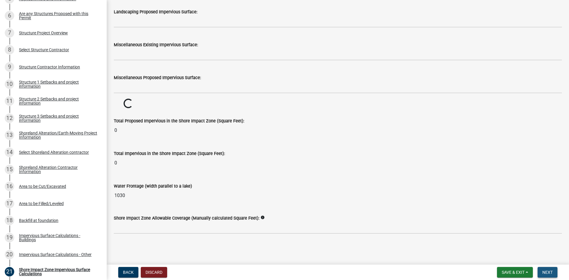
click at [551, 274] on span "Next" at bounding box center [547, 272] width 10 height 5
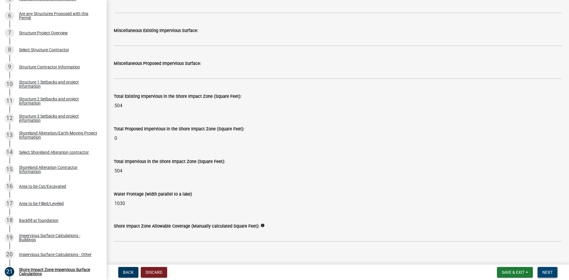
scroll to position [709, 0]
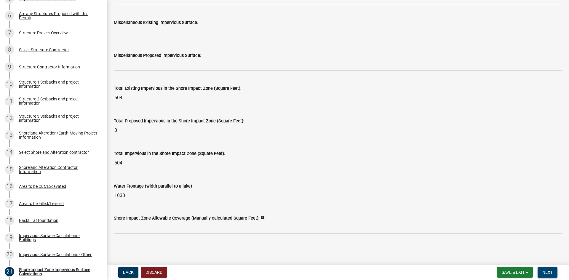
click at [546, 275] on span "Next" at bounding box center [547, 272] width 10 height 5
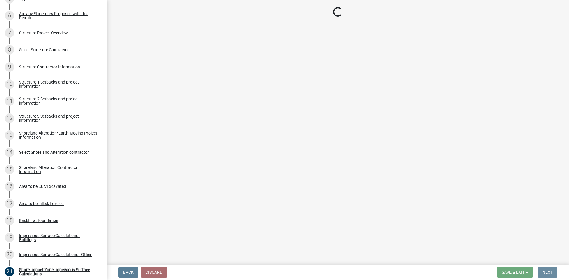
scroll to position [0, 0]
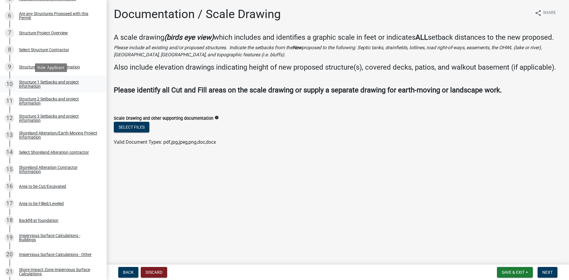
click at [35, 83] on div "Structure 1 Setbacks and project information" at bounding box center [58, 84] width 78 height 8
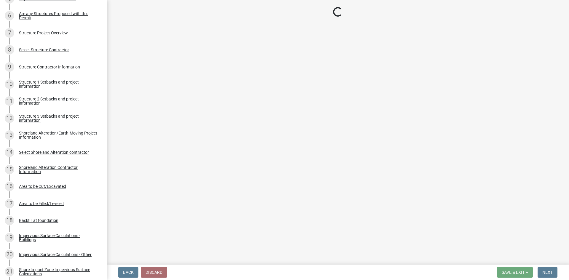
select select "c185e313-3403-4239-bd61-bb563c58a77a"
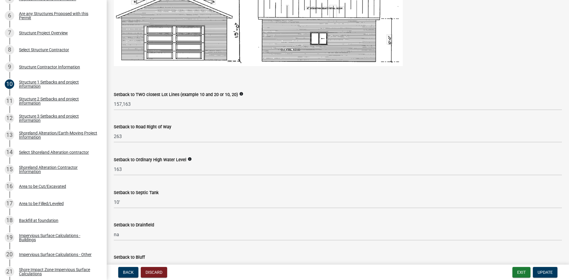
scroll to position [474, 0]
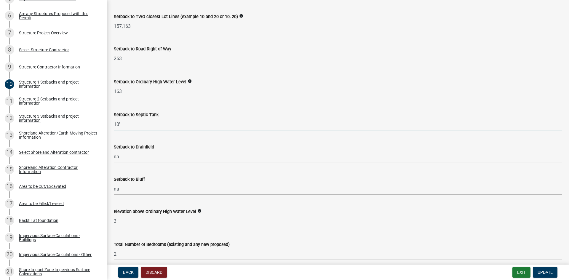
drag, startPoint x: 116, startPoint y: 124, endPoint x: 120, endPoint y: 125, distance: 3.6
click at [120, 125] on input "10'" at bounding box center [338, 124] width 448 height 12
type input "12"
click at [543, 273] on span "Update" at bounding box center [544, 272] width 15 height 5
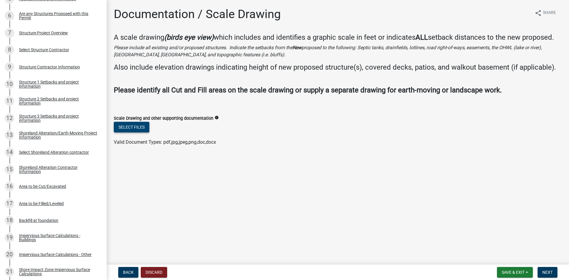
click at [136, 129] on button "Select files" at bounding box center [132, 127] width 36 height 11
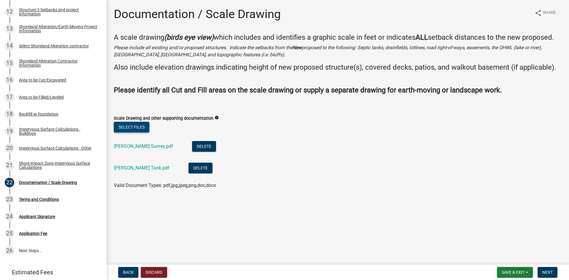
scroll to position [317, 0]
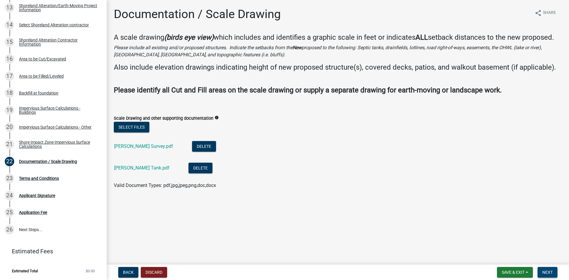
click at [546, 270] on span "Next" at bounding box center [547, 272] width 10 height 5
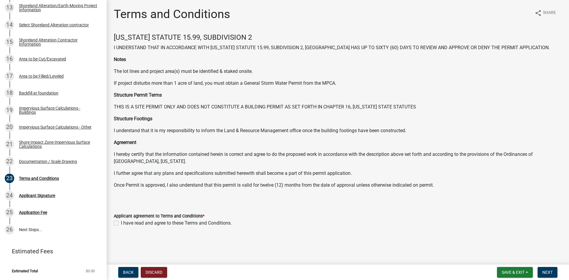
click at [132, 227] on wm-data-entity-input "Applicant agreement to Terms and Conditions * I have read and agree to these Te…" at bounding box center [338, 218] width 448 height 27
click at [121, 223] on label "I have read and agree to these Terms and Conditions." at bounding box center [176, 222] width 111 height 7
click at [121, 223] on input "I have read and agree to these Terms and Conditions." at bounding box center [123, 221] width 4 height 4
checkbox input "true"
click at [556, 276] on button "Next" at bounding box center [547, 272] width 20 height 11
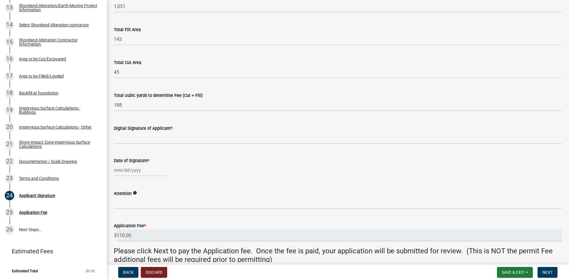
scroll to position [59, 0]
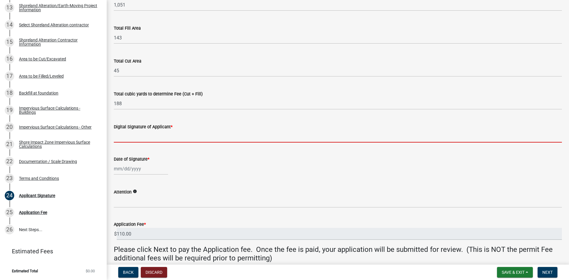
click at [243, 137] on input "Digital Signature of Applicant *" at bounding box center [338, 136] width 448 height 12
type input "[PERSON_NAME]"
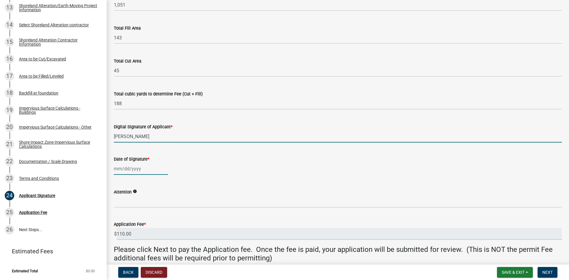
click at [134, 170] on div at bounding box center [141, 169] width 54 height 12
select select "10"
select select "2025"
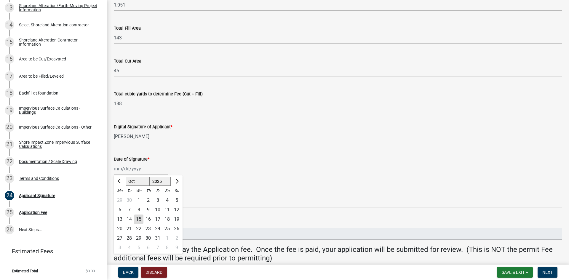
click at [139, 219] on div "15" at bounding box center [138, 218] width 9 height 9
type input "[DATE]"
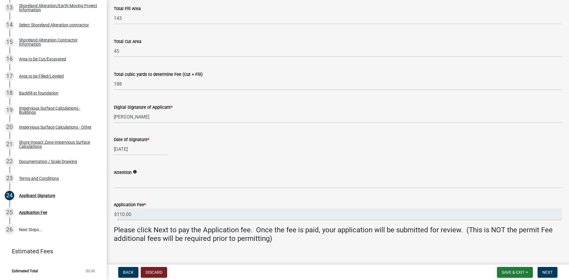
scroll to position [87, 0]
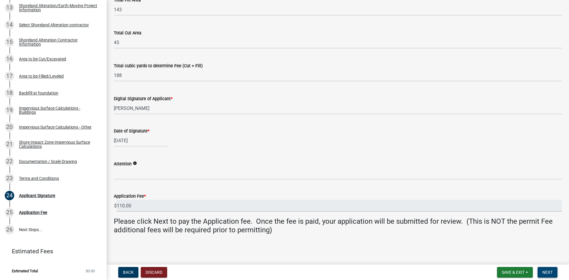
click at [548, 274] on span "Next" at bounding box center [547, 272] width 10 height 5
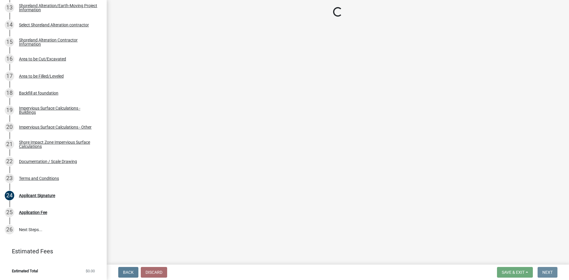
scroll to position [0, 0]
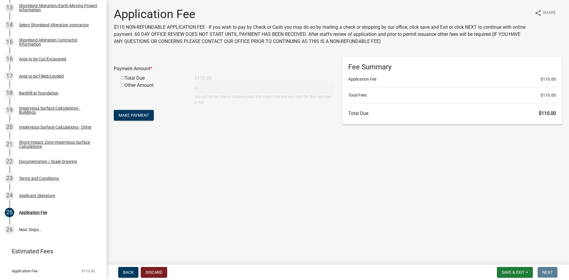
click at [121, 78] on input "radio" at bounding box center [123, 78] width 4 height 4
radio input "true"
type input "110"
click at [132, 115] on span "Make Payment" at bounding box center [133, 115] width 31 height 5
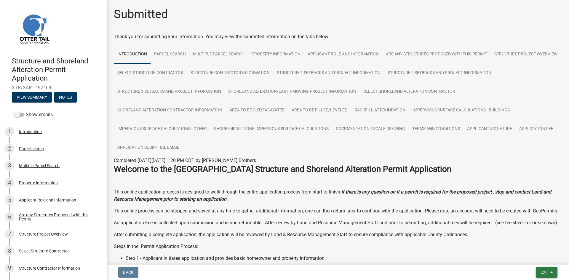
click at [548, 273] on span "Exit" at bounding box center [544, 272] width 9 height 5
click at [531, 259] on button "Save & Exit" at bounding box center [533, 257] width 47 height 14
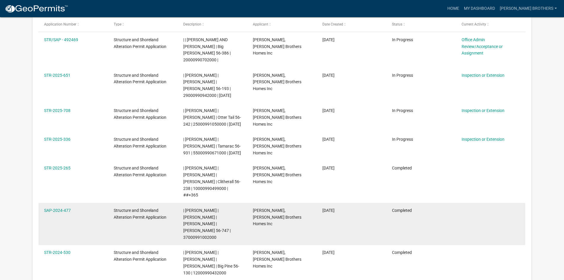
scroll to position [108, 0]
